Goal: Information Seeking & Learning: Learn about a topic

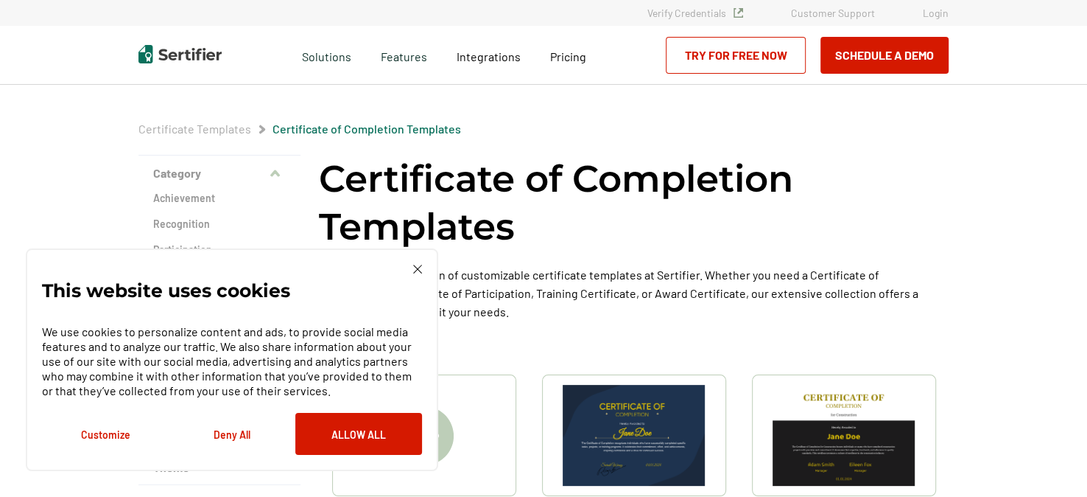
click at [231, 428] on button "Deny All" at bounding box center [232, 434] width 127 height 42
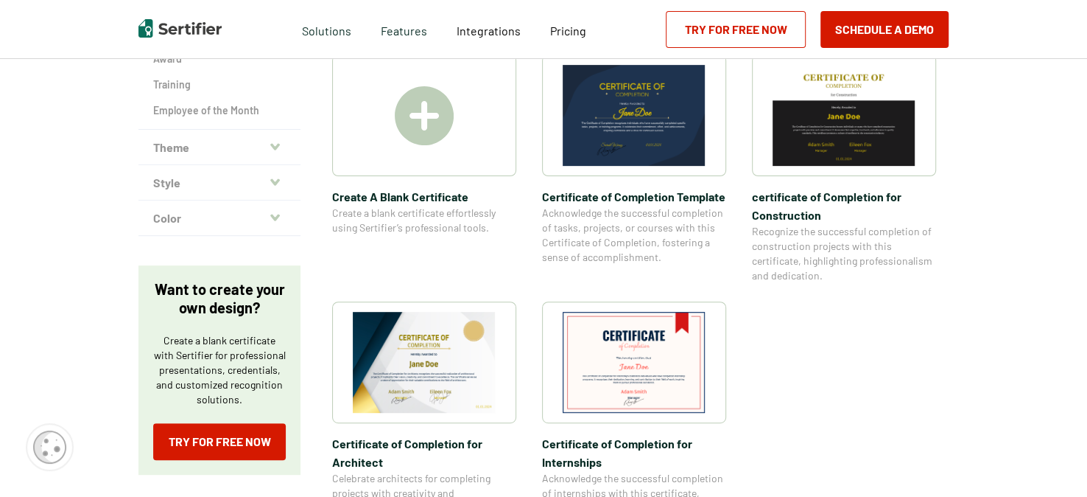
scroll to position [295, 0]
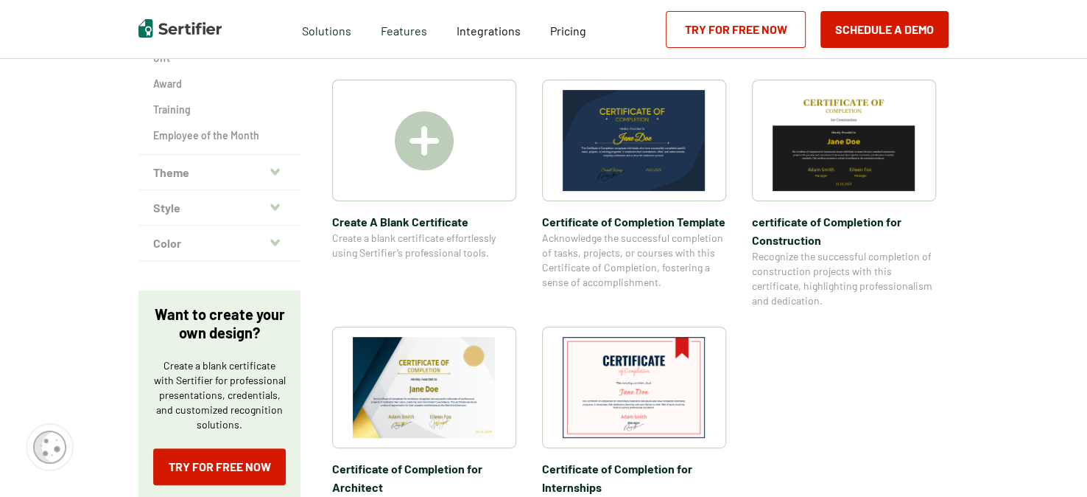
click at [659, 220] on span "Certificate of Completion Template" at bounding box center [634, 221] width 184 height 18
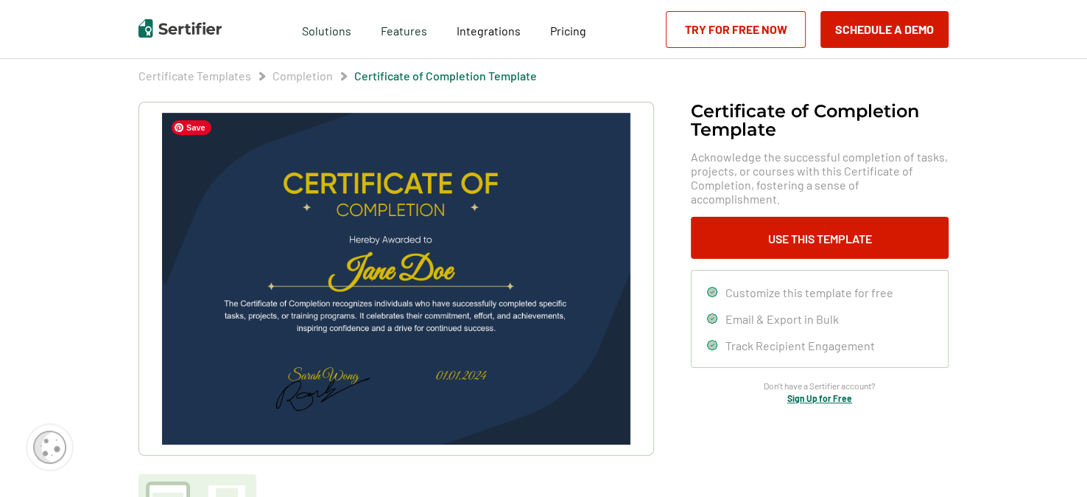
scroll to position [74, 0]
